Goal: Transaction & Acquisition: Purchase product/service

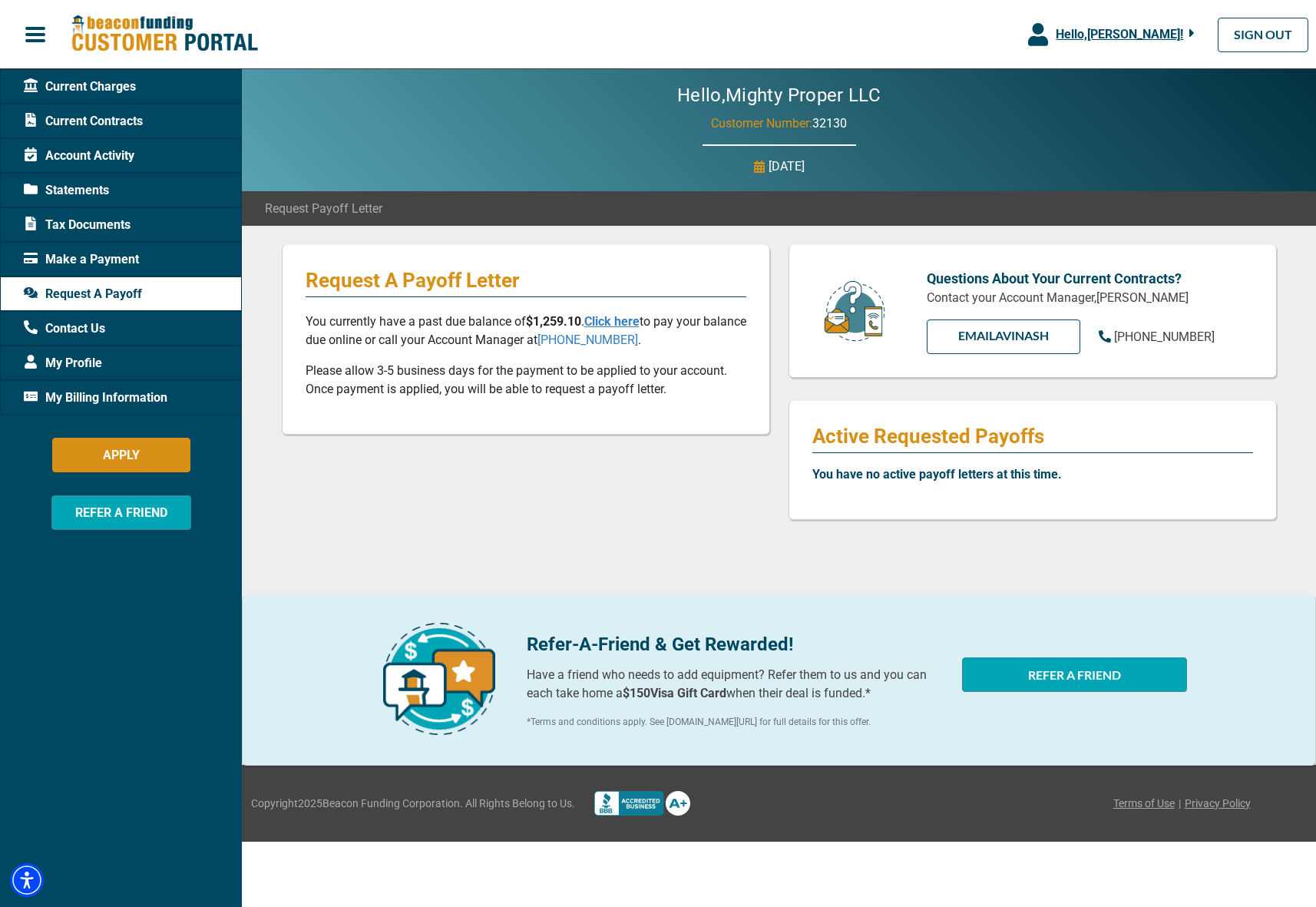
click at [611, 319] on link "Click here" at bounding box center [612, 321] width 55 height 14
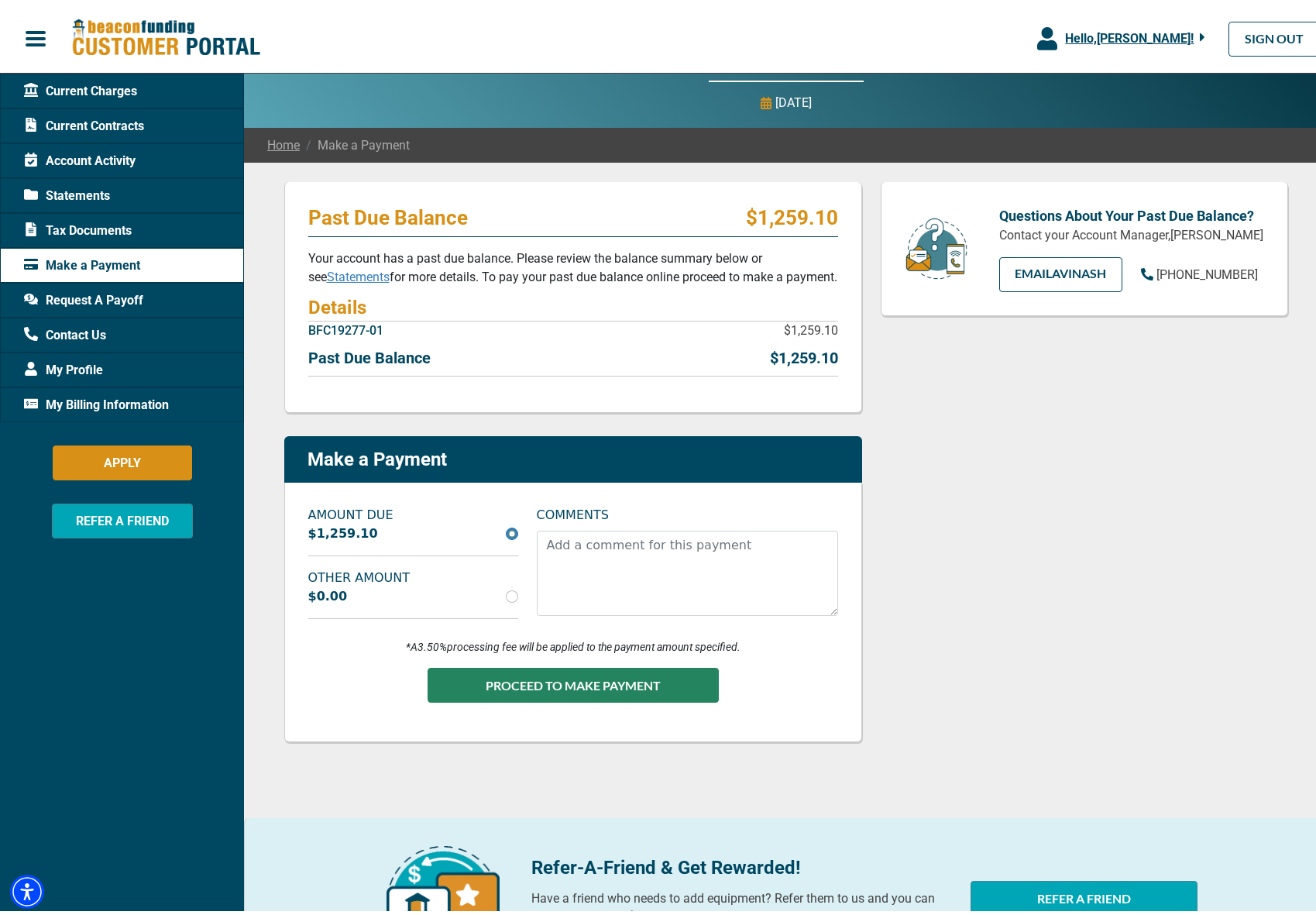
scroll to position [112, 0]
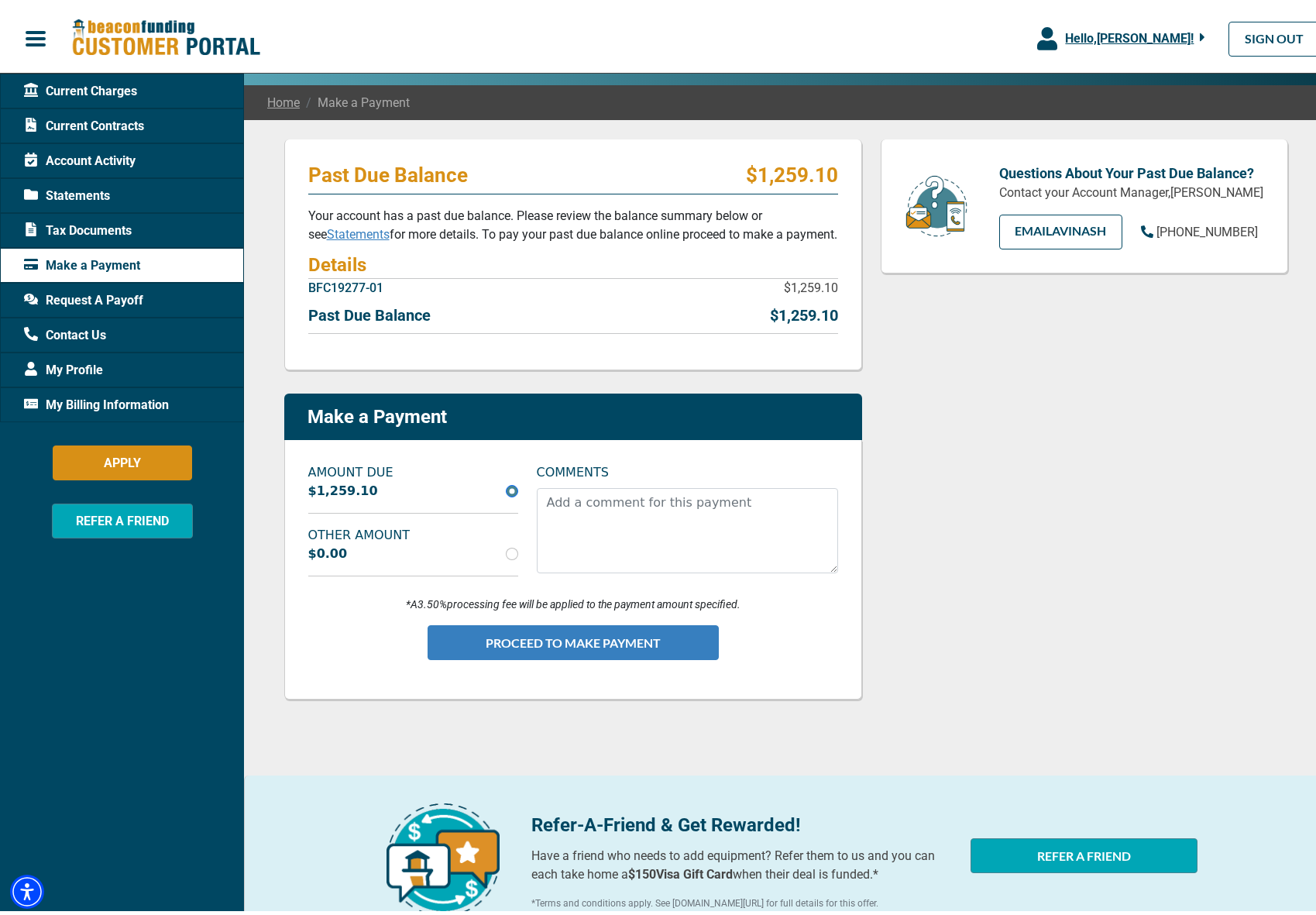
click at [527, 639] on button "PROCEED TO MAKE PAYMENT" at bounding box center [573, 638] width 291 height 35
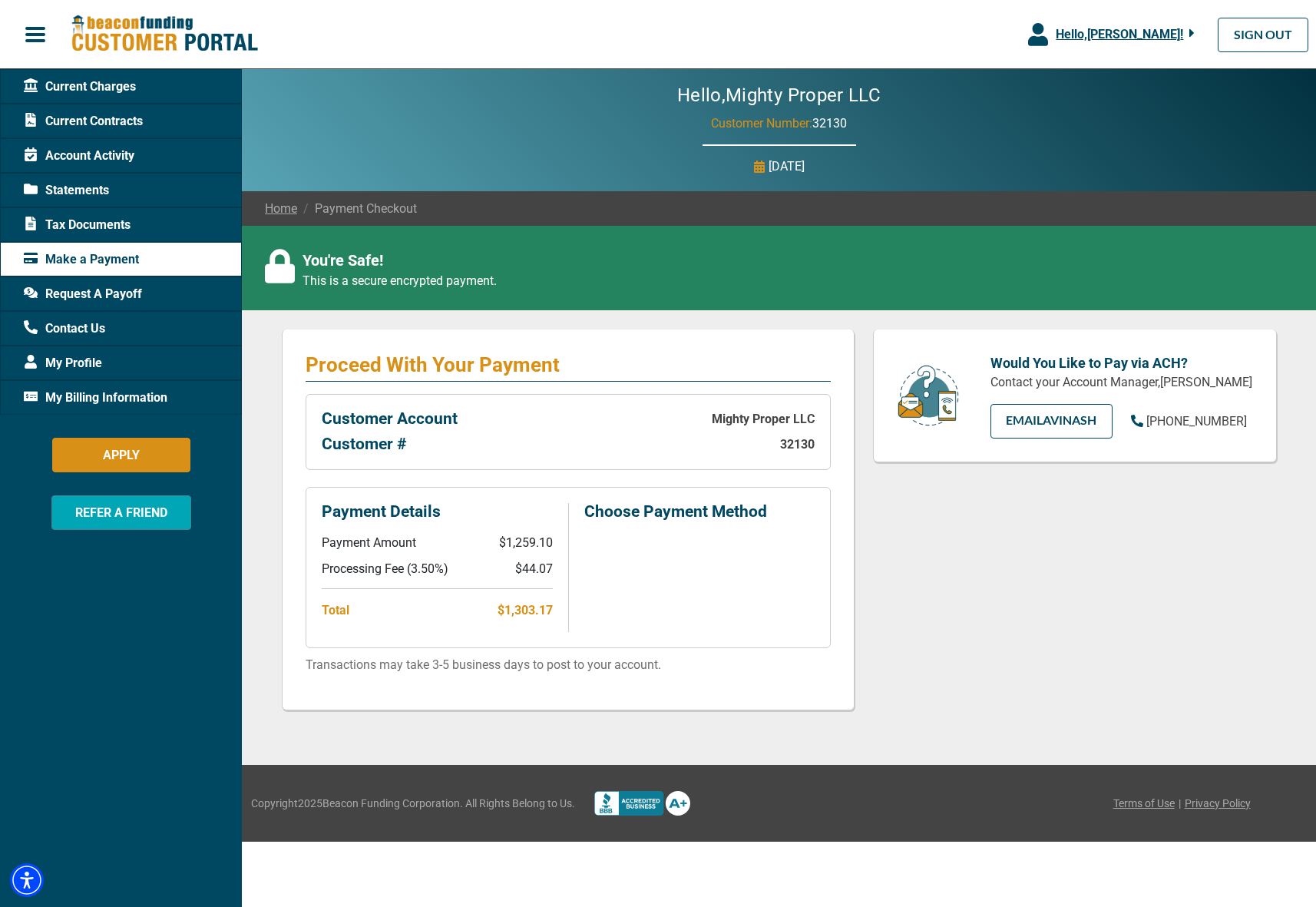
click at [113, 83] on span "Current Charges" at bounding box center [80, 86] width 112 height 18
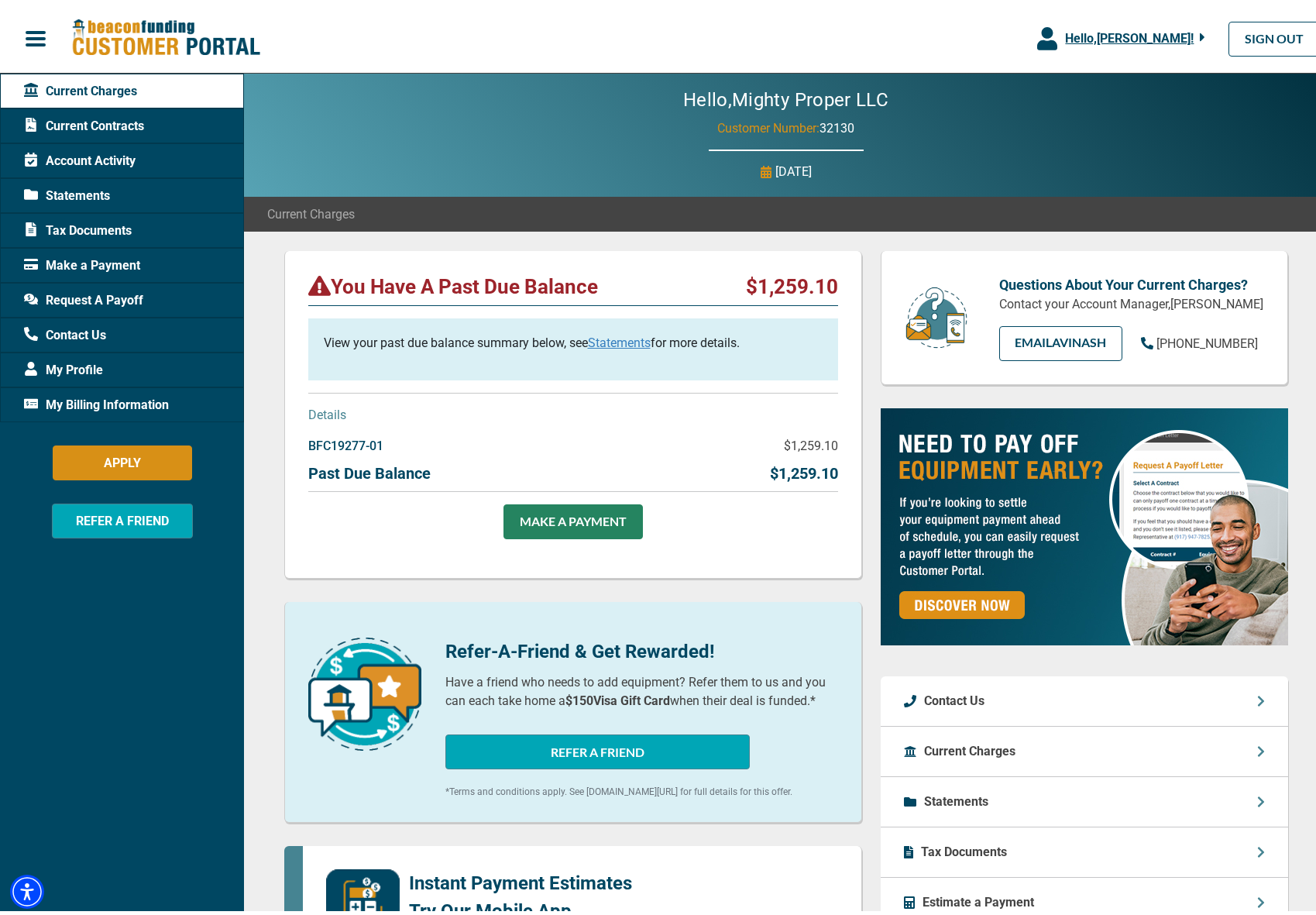
click at [955, 198] on div "Current Charges" at bounding box center [785, 210] width 1083 height 35
